Goal: Transaction & Acquisition: Purchase product/service

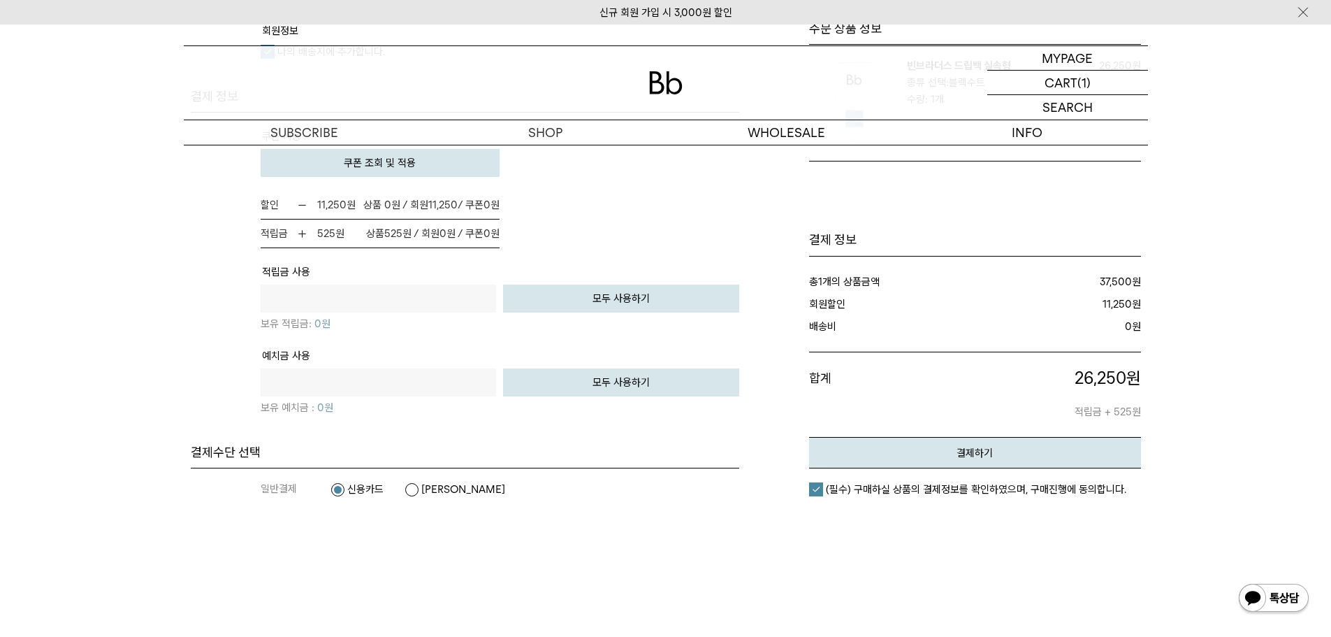
click at [567, 389] on button "모두 사용하기" at bounding box center [621, 382] width 236 height 28
drag, startPoint x: 567, startPoint y: 389, endPoint x: 581, endPoint y: 450, distance: 62.4
click at [579, 442] on tbody "상품 합계 금액 37,500원 배송비 0 원 해외배송 보험료 0 지역별 배송비 0 쿠폰 사용 0" at bounding box center [465, 277] width 549 height 331
click at [584, 395] on button "모두 사용하기" at bounding box center [621, 382] width 236 height 28
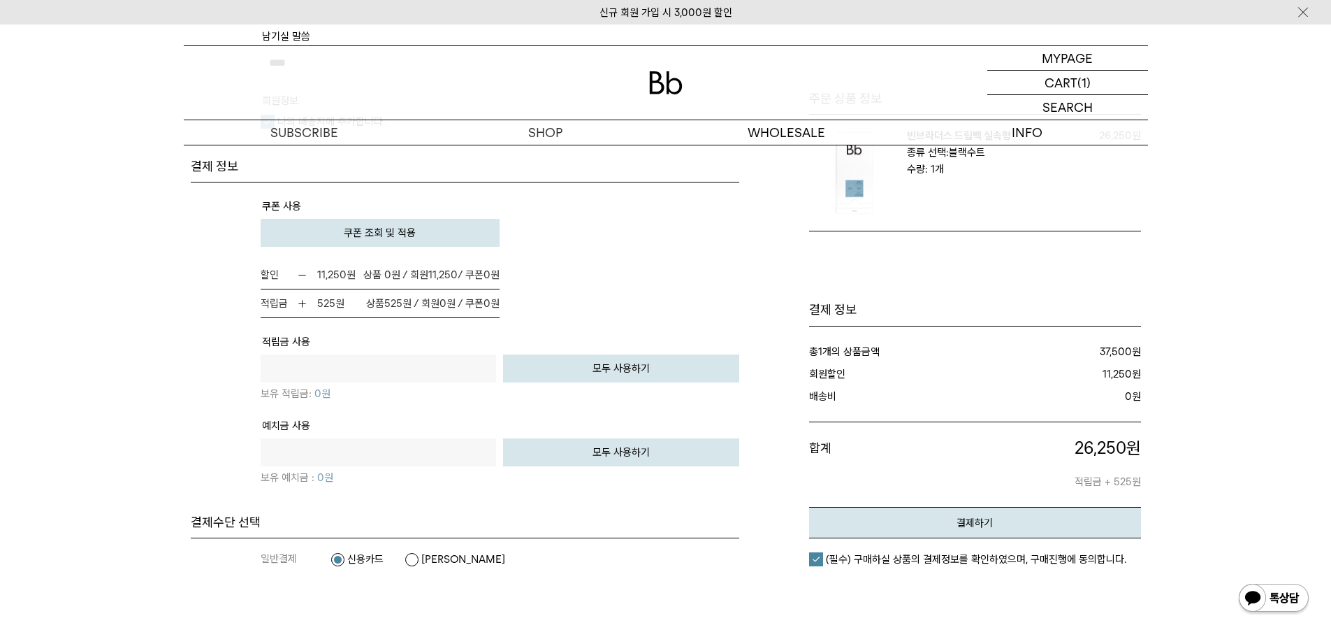
scroll to position [1082, 0]
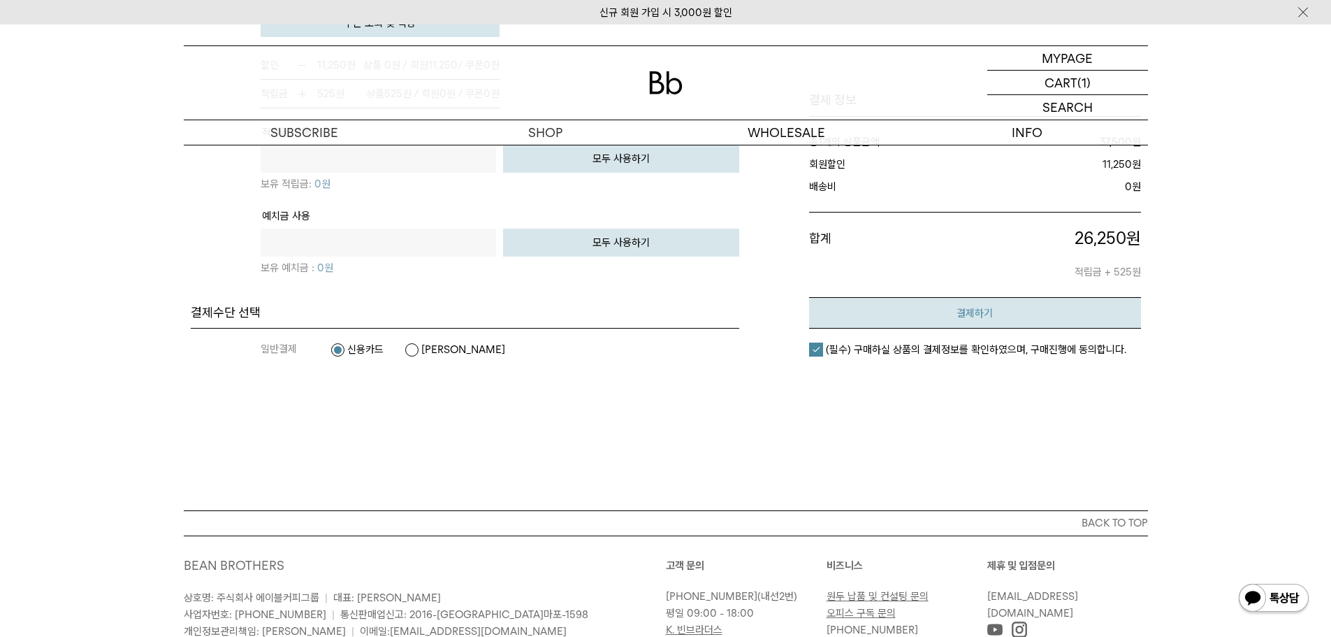
click at [934, 324] on button "결제하기" at bounding box center [975, 312] width 332 height 31
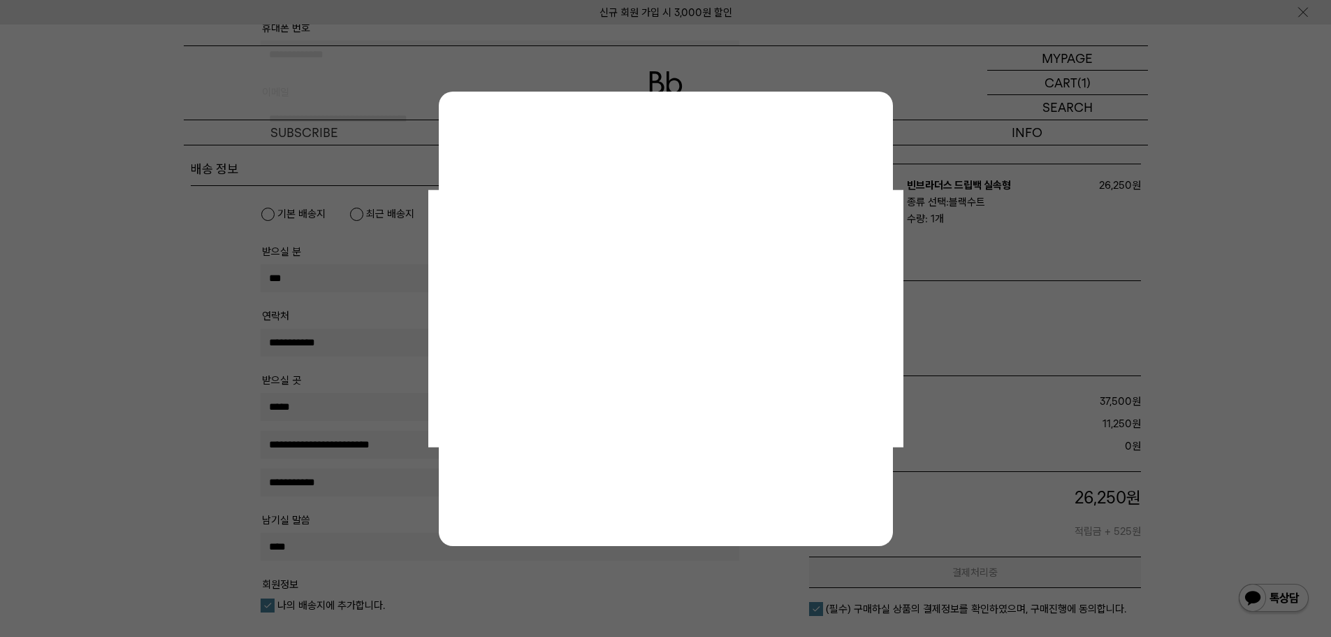
scroll to position [384, 0]
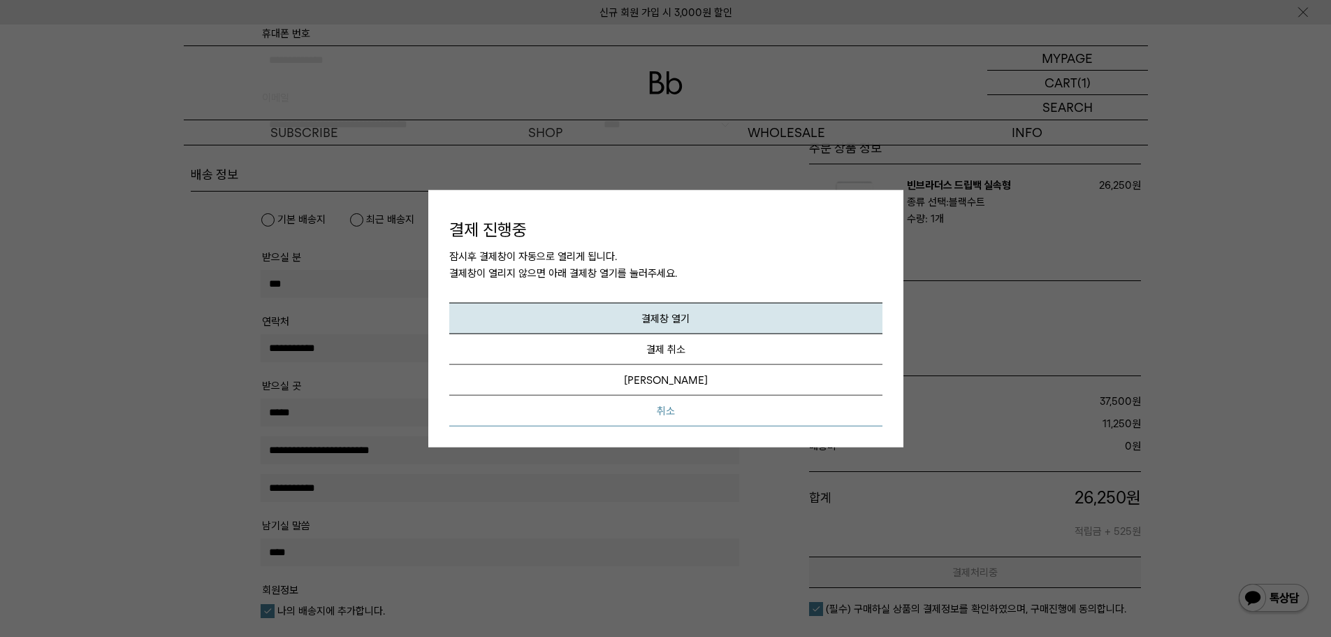
click at [665, 411] on button "취소" at bounding box center [665, 410] width 433 height 31
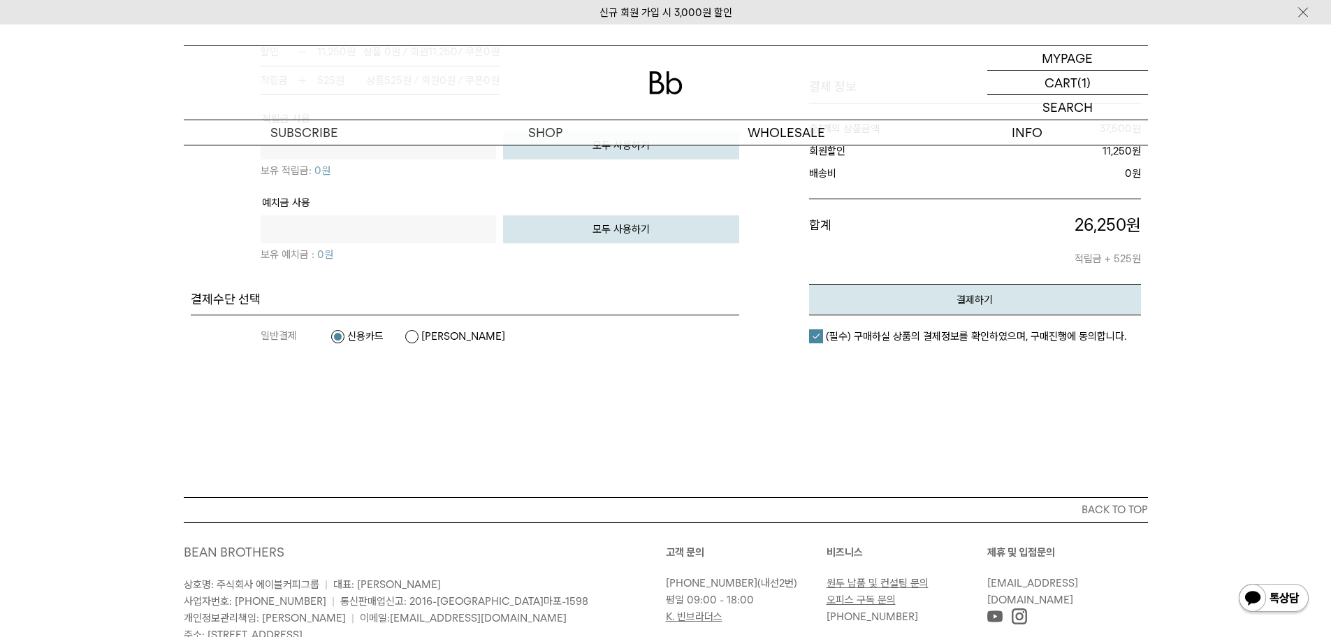
scroll to position [1012, 0]
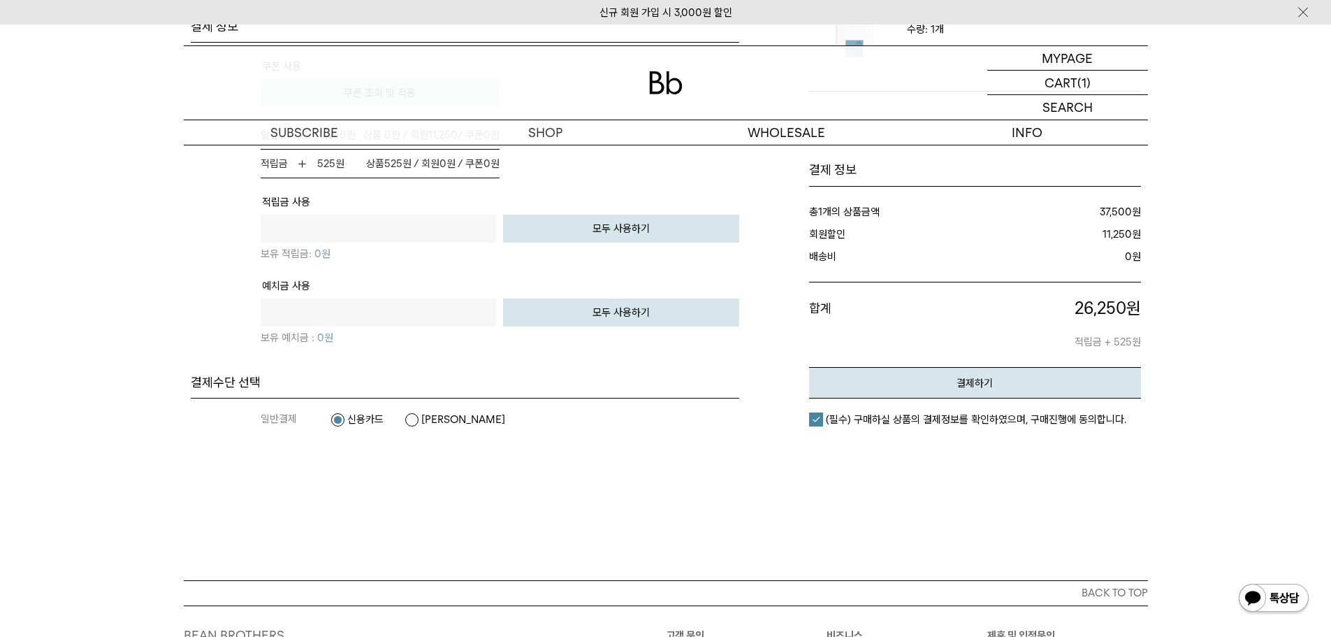
click at [403, 417] on ul "신용카드 카카오페이" at bounding box center [429, 419] width 196 height 14
click at [412, 418] on label "[PERSON_NAME]" at bounding box center [455, 419] width 101 height 14
click at [973, 384] on em "결제하기" at bounding box center [975, 383] width 36 height 13
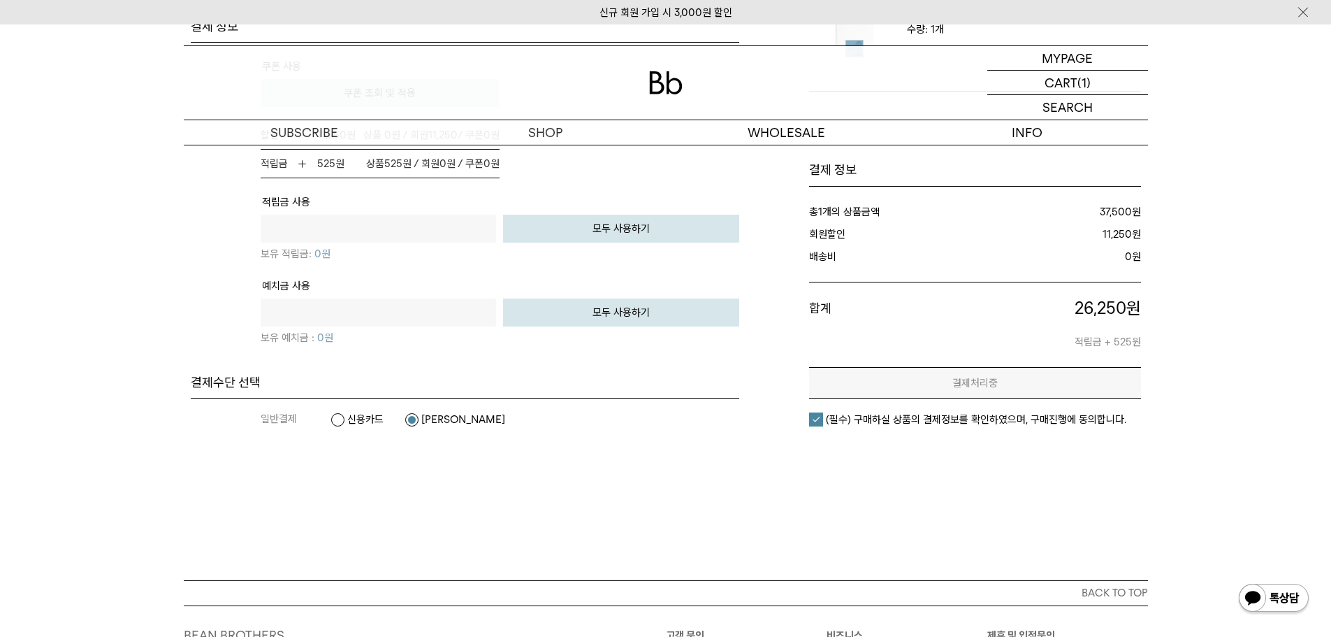
scroll to position [0, 0]
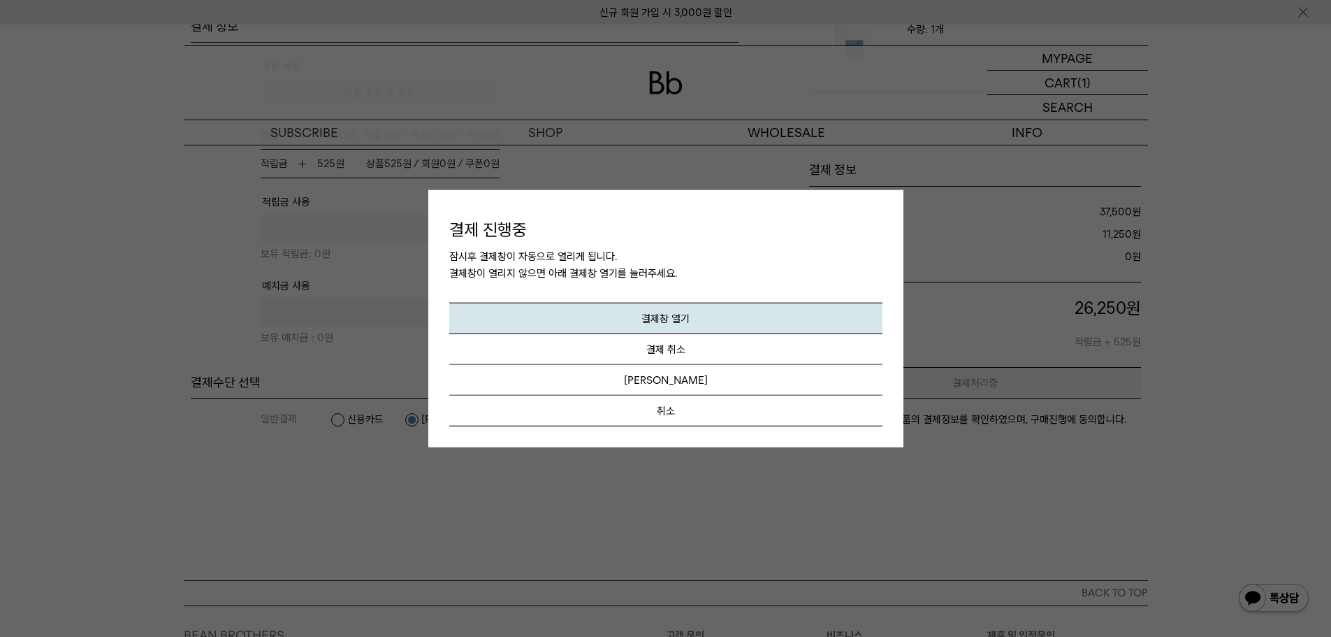
click at [833, 238] on h4 "결제 진행중" at bounding box center [665, 229] width 433 height 24
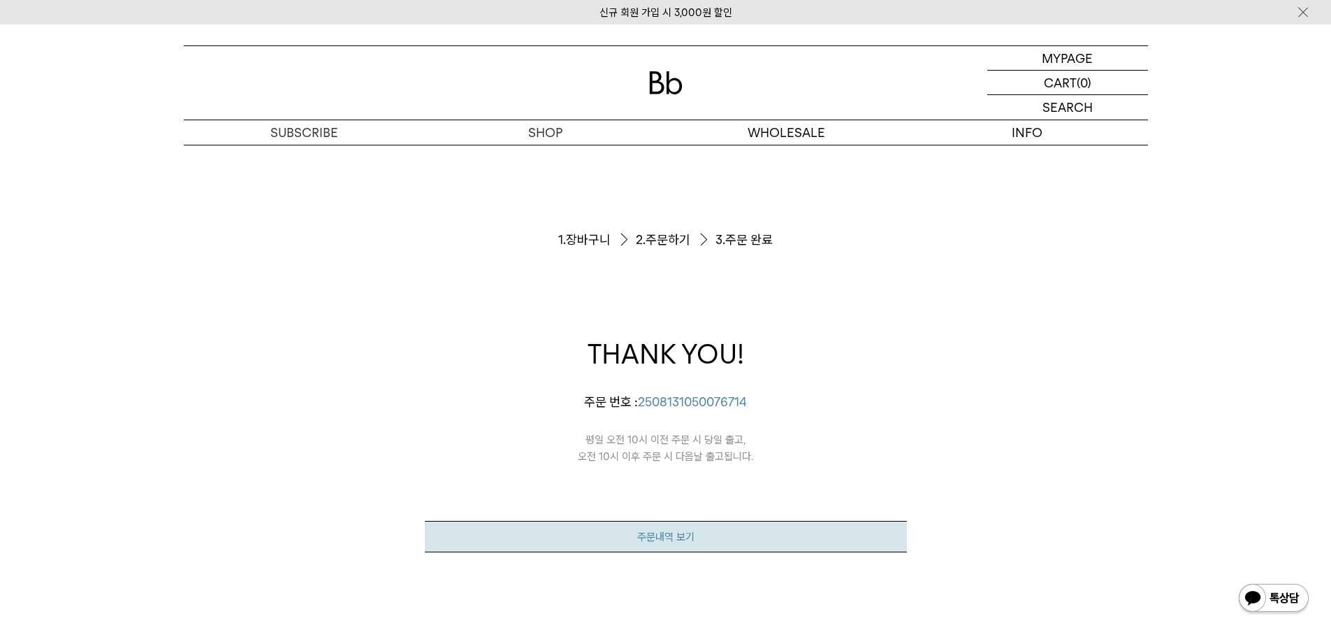
click at [674, 550] on link "주문내역 보기" at bounding box center [666, 536] width 482 height 31
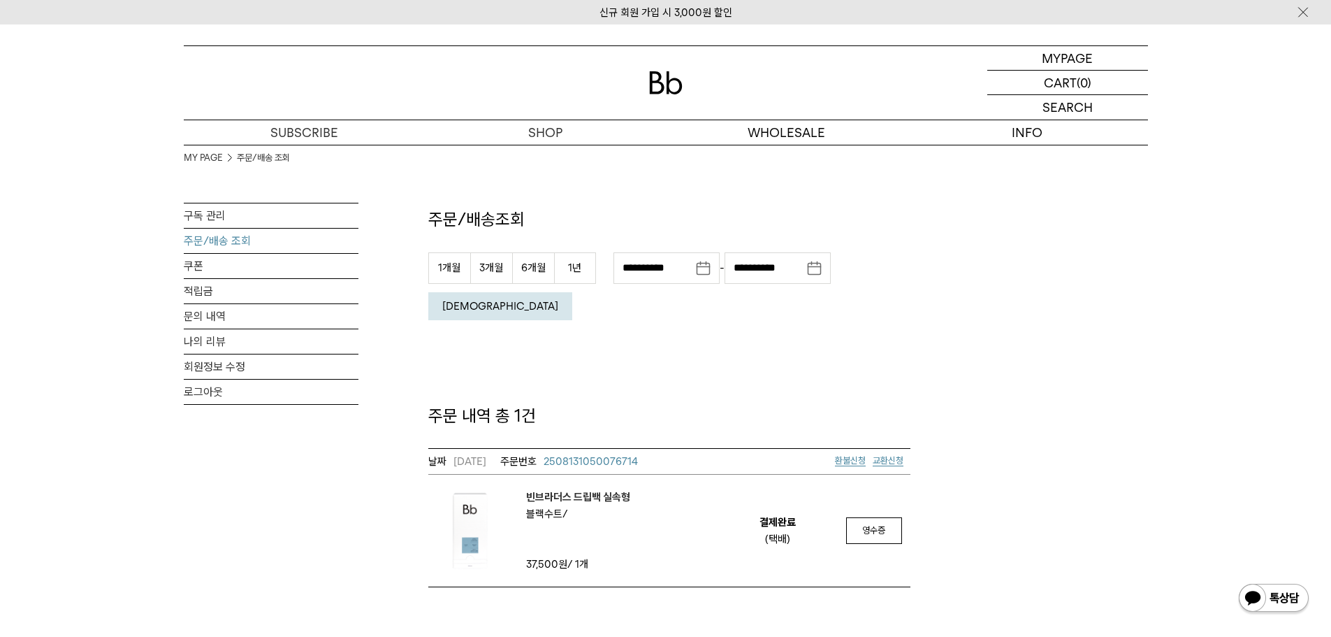
click at [576, 455] on span "2508131050076714" at bounding box center [591, 461] width 94 height 13
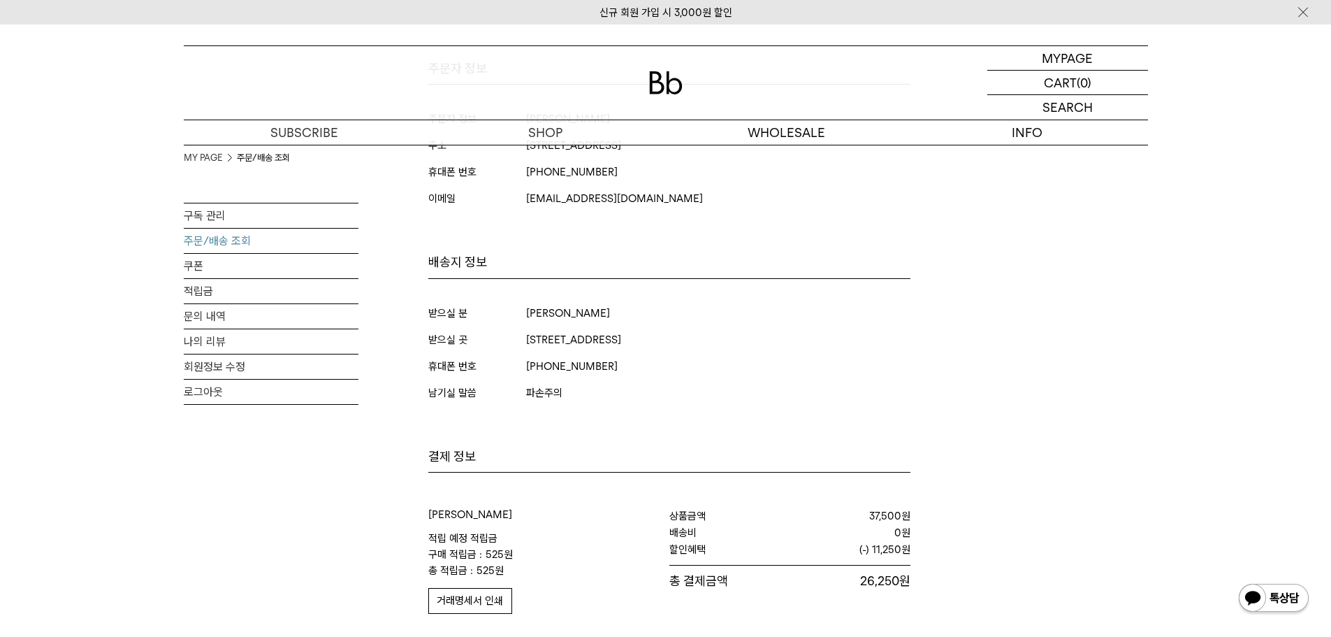
scroll to position [419, 0]
click at [1040, 526] on div "MY PAGE 주문/배송 조회 구독 관리 주문/배송 조회 쿠폰 적립금 문의 내역 나의 리뷰 회원정보 수정 로그아웃 주문 배송 상세 250813…" at bounding box center [666, 167] width 964 height 885
